Goal: Task Accomplishment & Management: Manage account settings

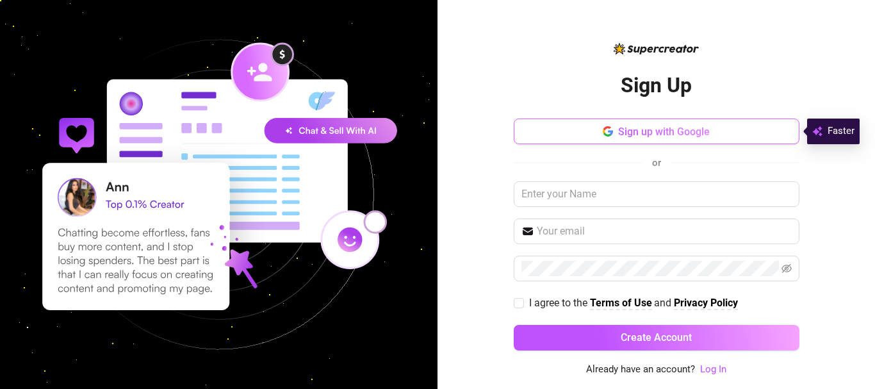
click at [686, 127] on span "Sign up with Google" at bounding box center [664, 132] width 92 height 12
click at [599, 131] on button "Sign up with Google" at bounding box center [657, 131] width 286 height 26
click at [592, 135] on button "Sign up with Google" at bounding box center [657, 131] width 286 height 26
click at [603, 131] on icon "button" at bounding box center [604, 131] width 3 height 4
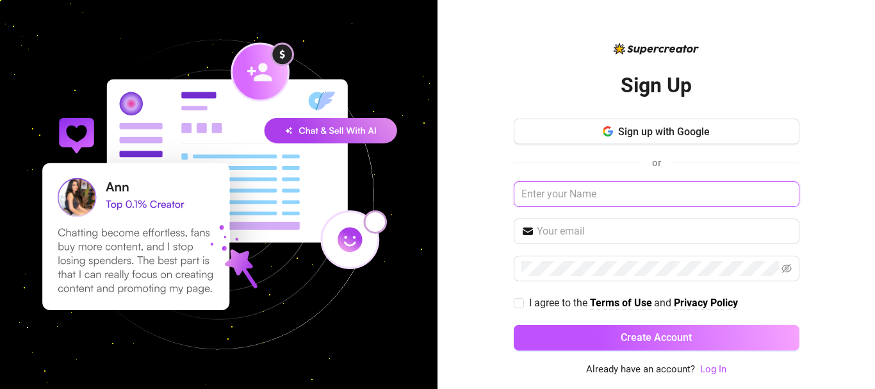
click at [634, 198] on input "text" at bounding box center [657, 194] width 286 height 26
click at [707, 364] on link "Log In" at bounding box center [713, 369] width 26 height 12
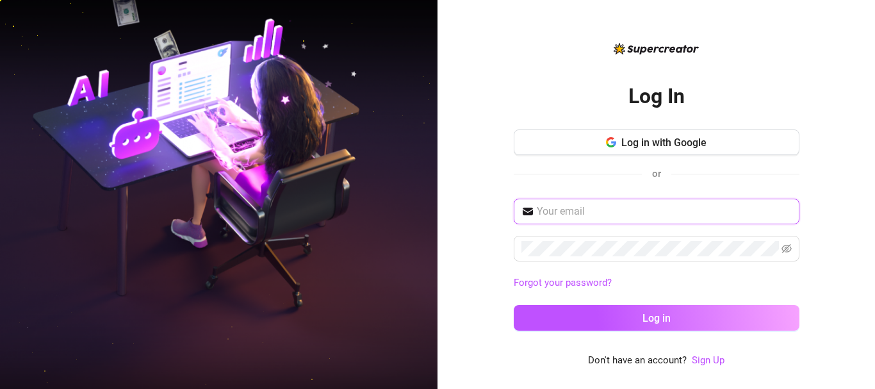
type input "[EMAIL_ADDRESS][DOMAIN_NAME]"
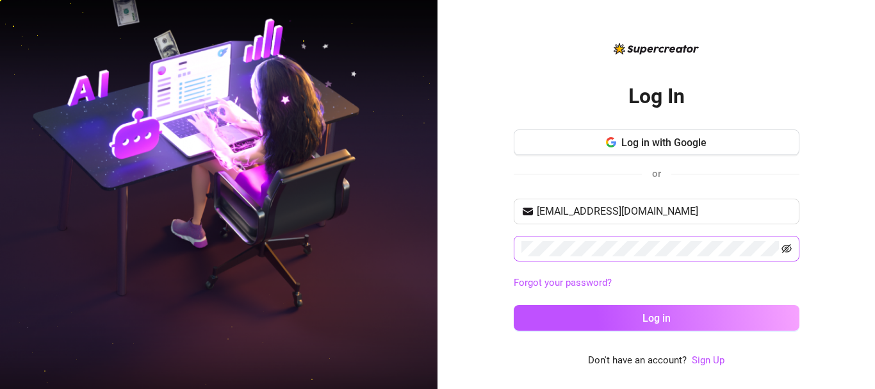
click at [784, 248] on icon "eye-invisible" at bounding box center [786, 248] width 10 height 9
click at [642, 149] on button "Log in with Google" at bounding box center [657, 142] width 286 height 26
click at [679, 146] on span "Log in with Google" at bounding box center [663, 142] width 85 height 12
click at [649, 136] on span "Log in with Google" at bounding box center [663, 142] width 85 height 12
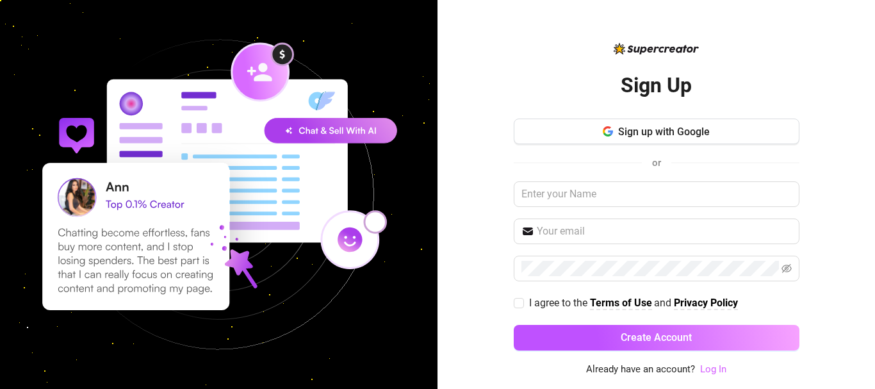
click at [714, 373] on link "Log In" at bounding box center [713, 369] width 26 height 12
click at [714, 373] on div "Sign Up Sign up with Google or I agree to the Terms of Use and Privacy Policy C…" at bounding box center [655, 194] width 437 height 389
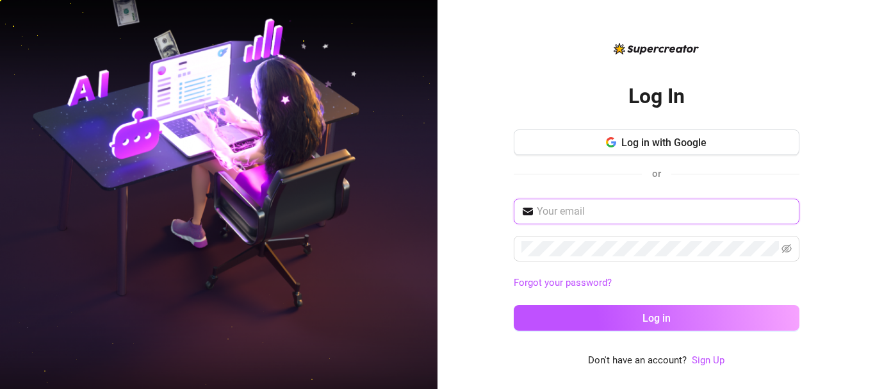
type input "[EMAIL_ADDRESS][DOMAIN_NAME]"
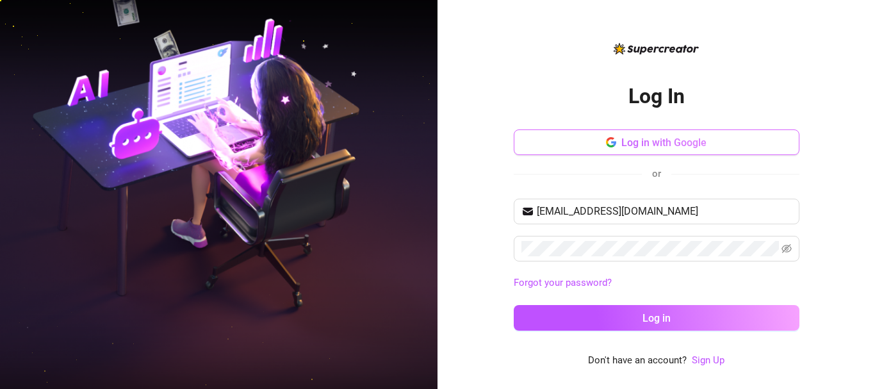
click at [637, 145] on span "Log in with Google" at bounding box center [663, 142] width 85 height 12
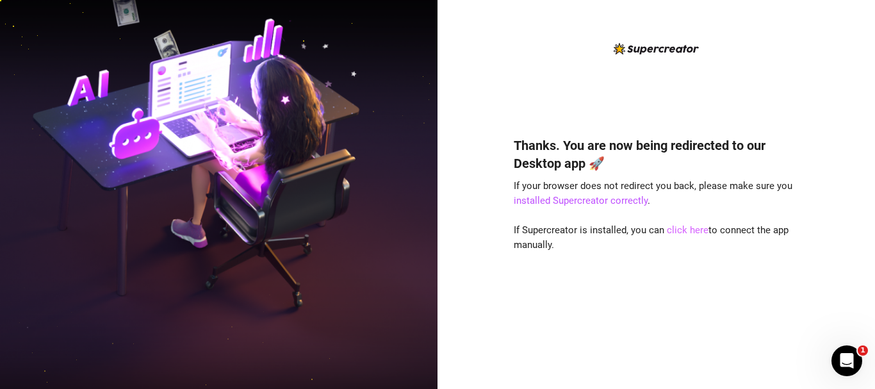
click at [682, 229] on link "click here" at bounding box center [688, 230] width 42 height 12
